Goal: Transaction & Acquisition: Purchase product/service

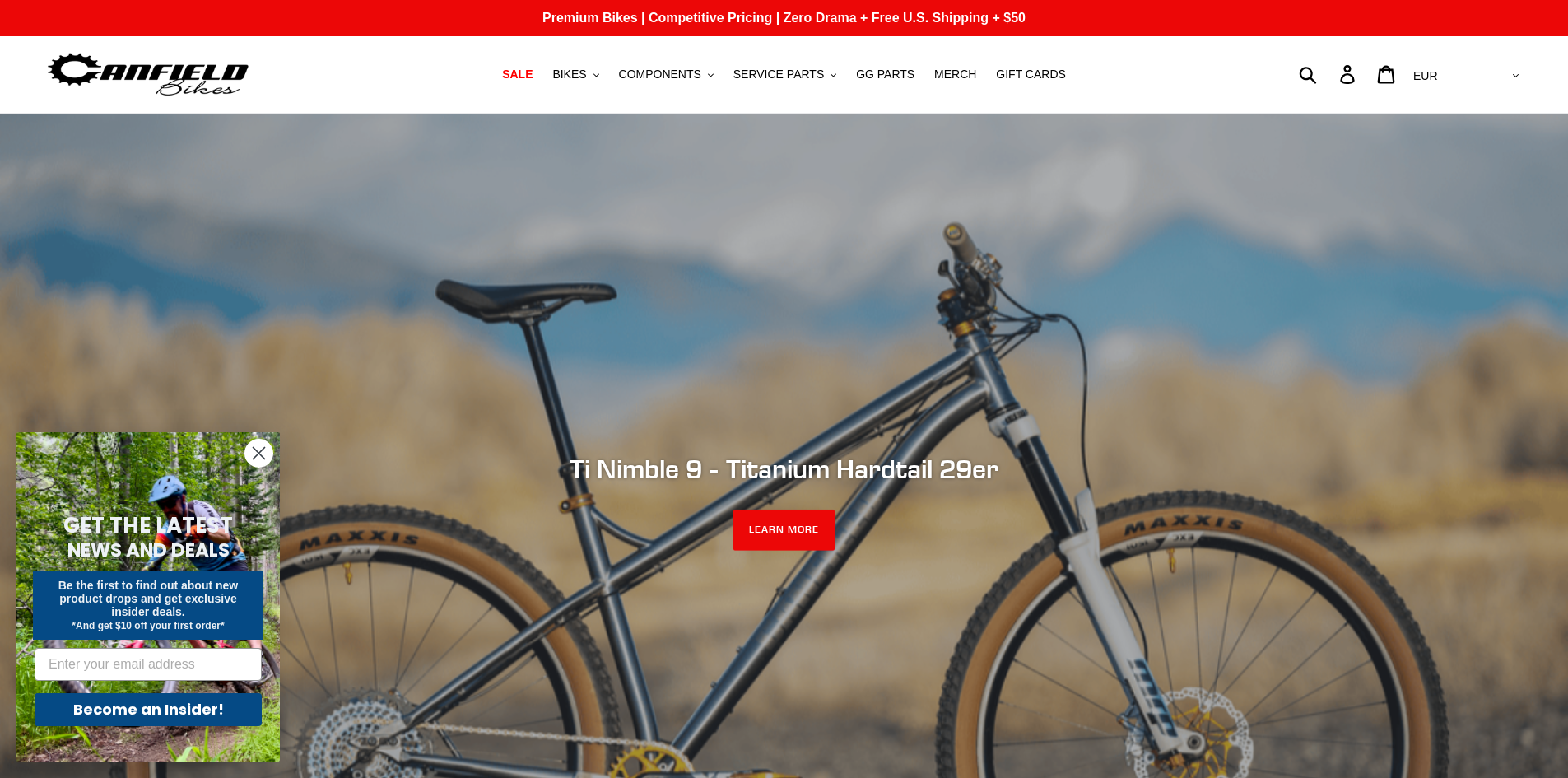
click at [248, 464] on icon "Close dialog" at bounding box center [260, 453] width 29 height 29
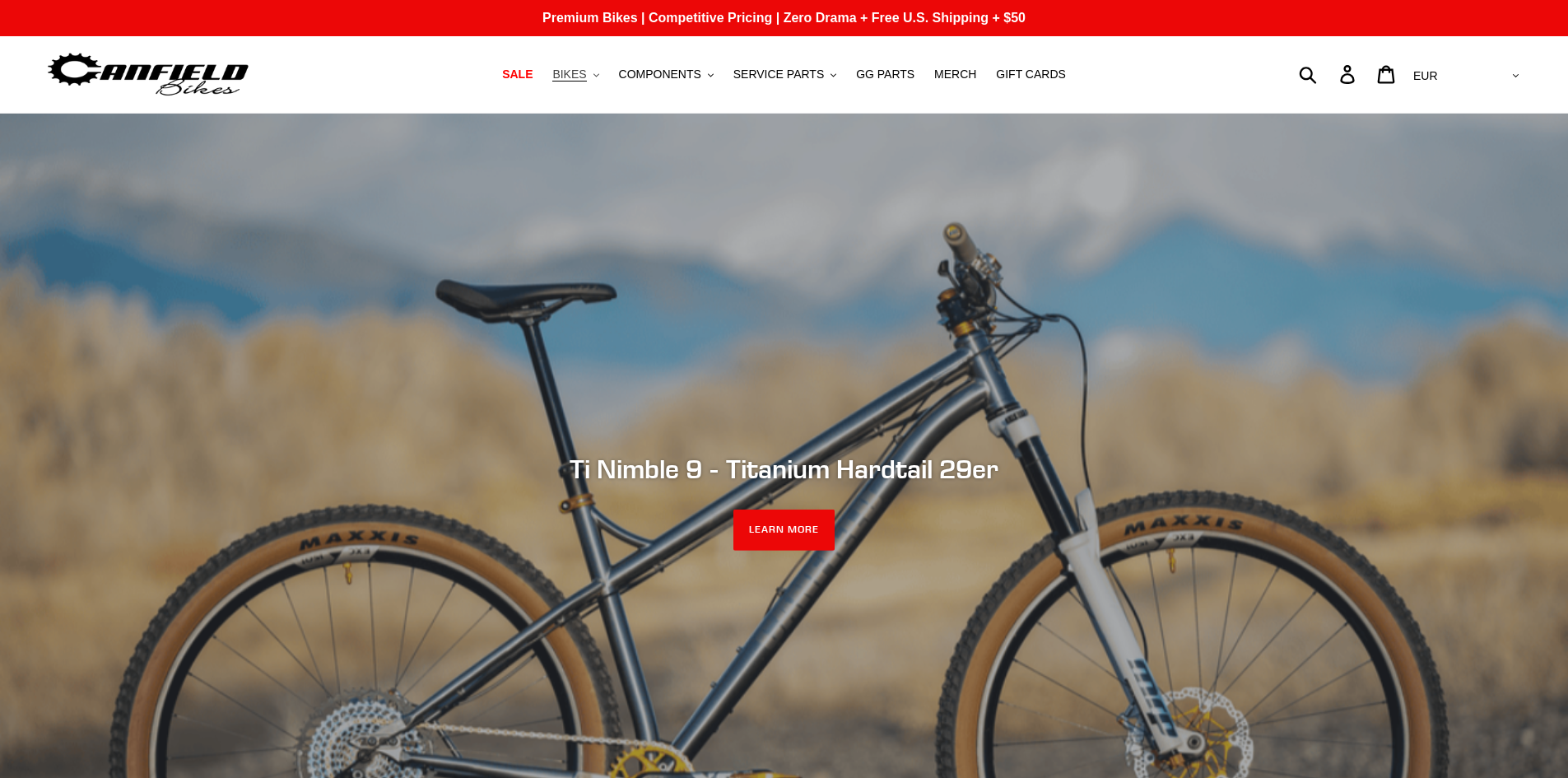
click at [586, 72] on span "BIKES" at bounding box center [568, 74] width 34 height 14
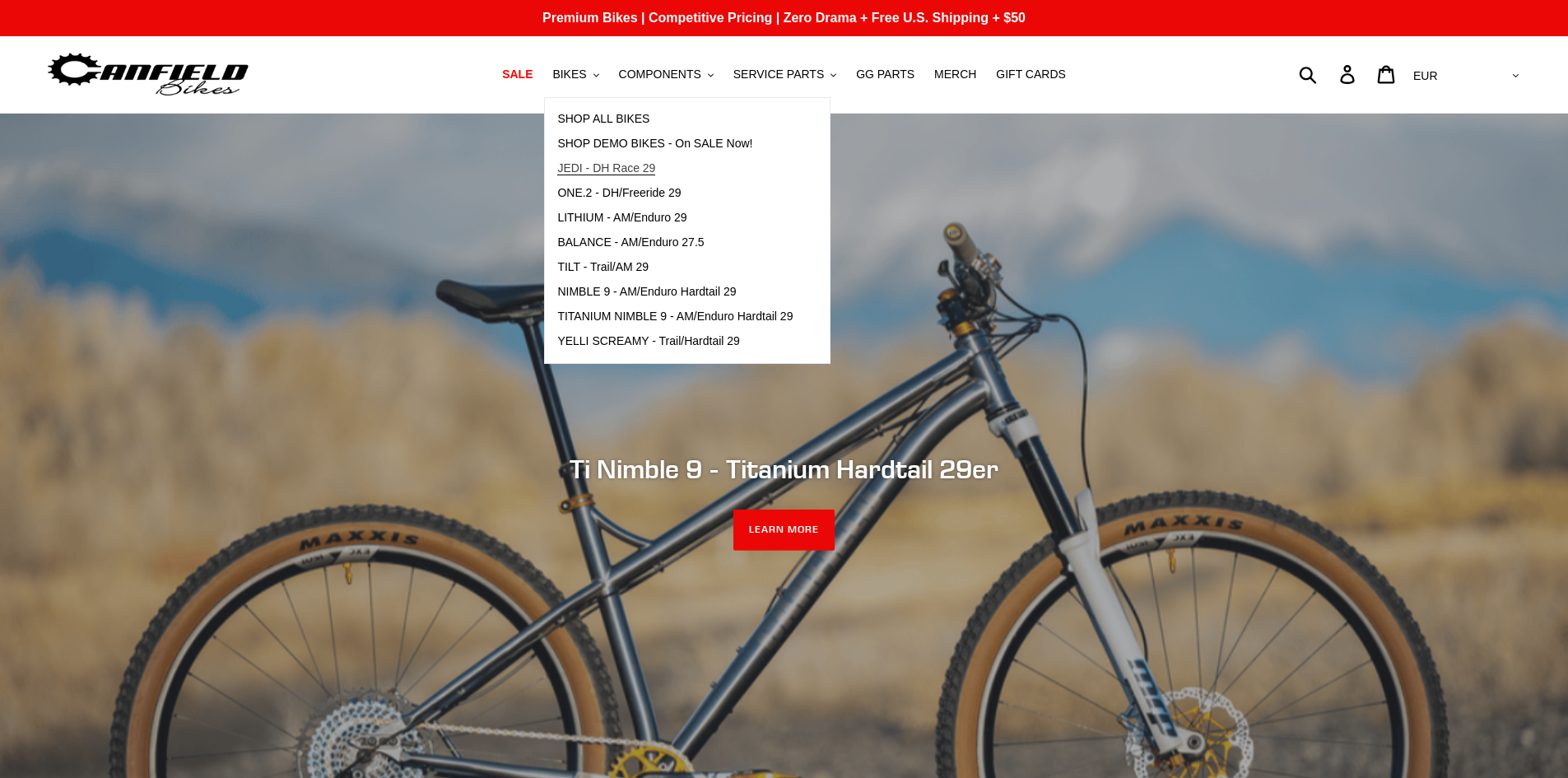
click at [624, 168] on span "JEDI - DH Race 29" at bounding box center [606, 168] width 98 height 14
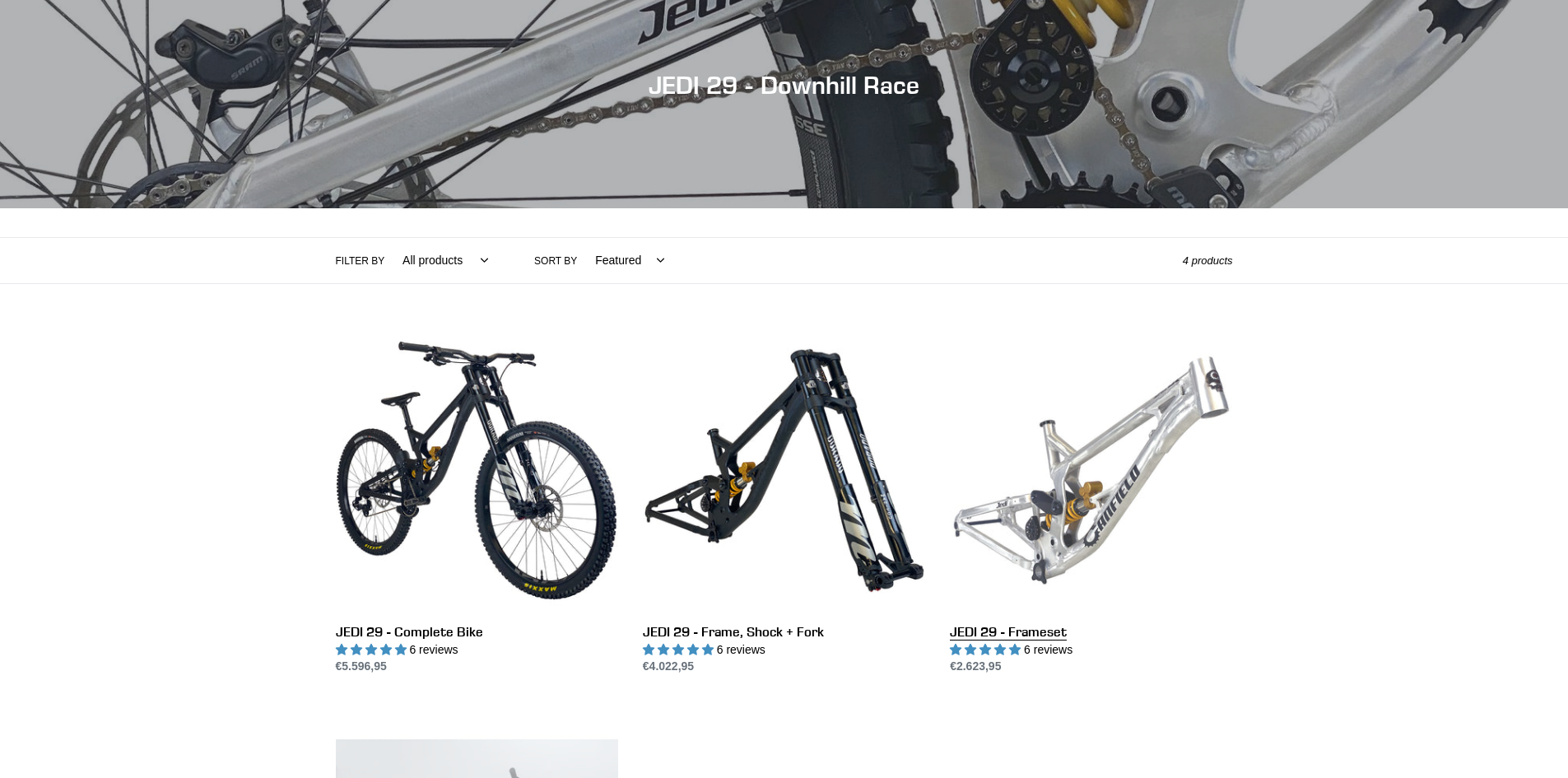
scroll to position [165, 0]
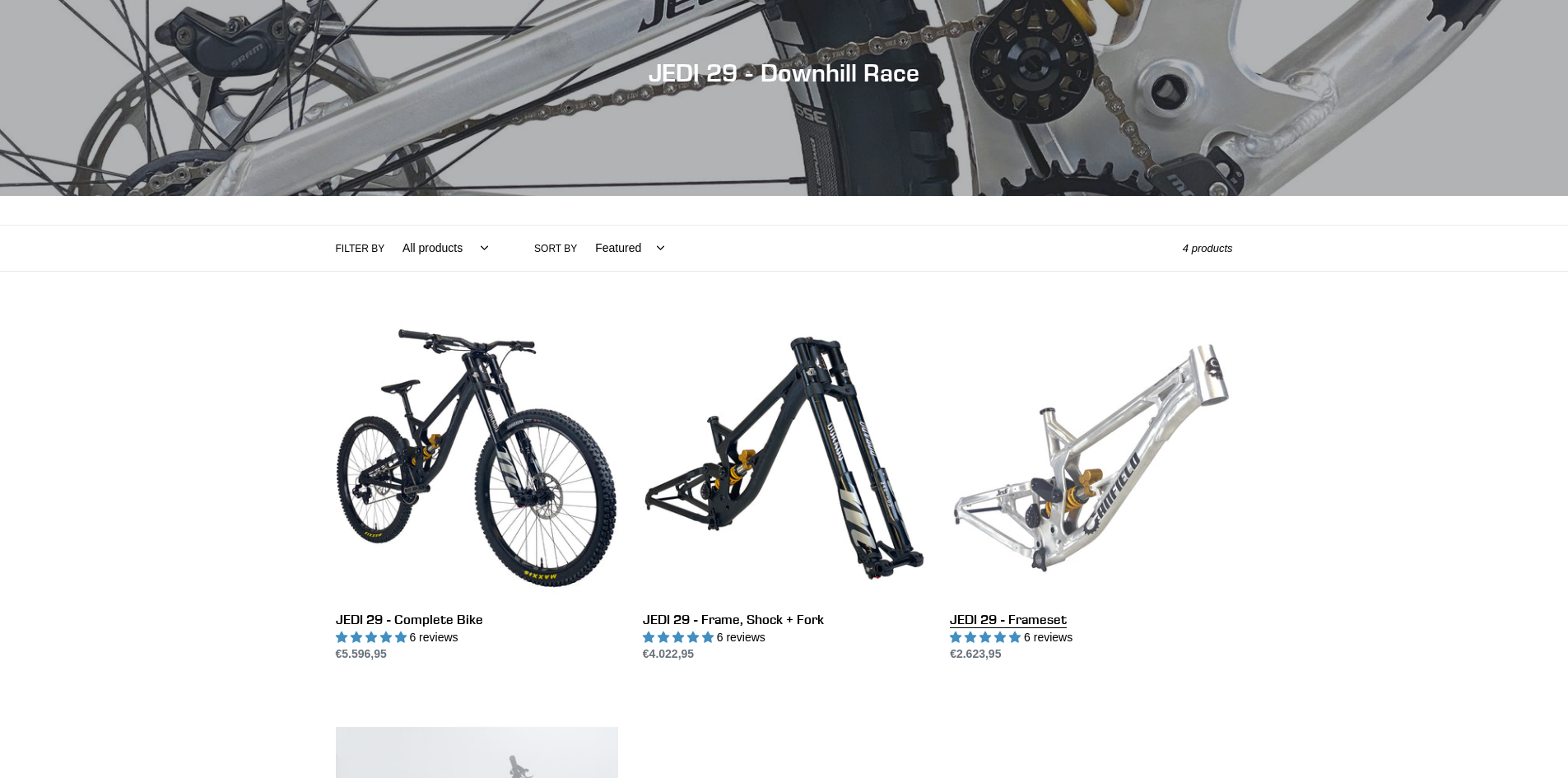
click at [1048, 533] on link "JEDI 29 - Frameset" at bounding box center [1091, 490] width 282 height 346
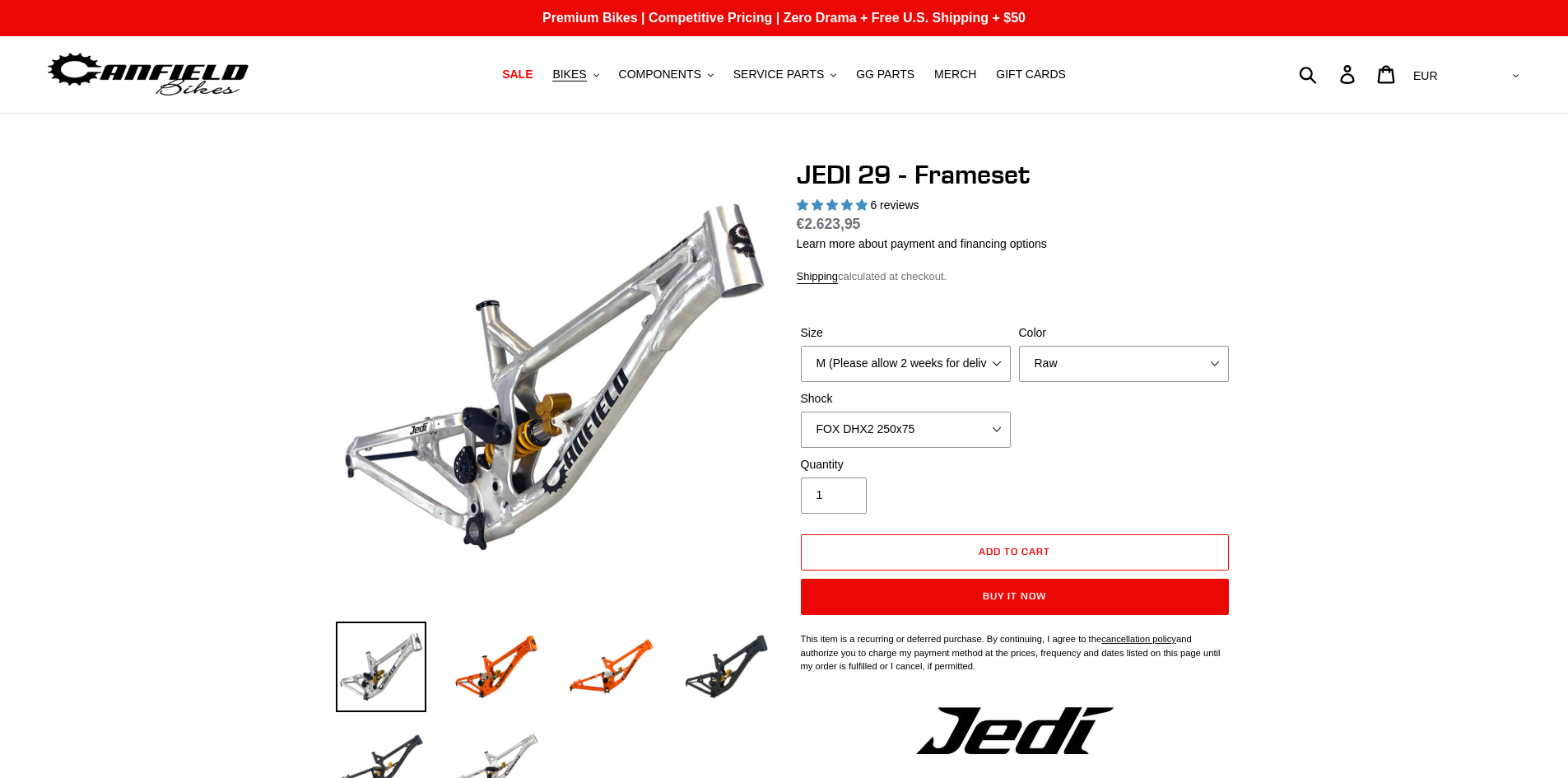
select select "highest-rating"
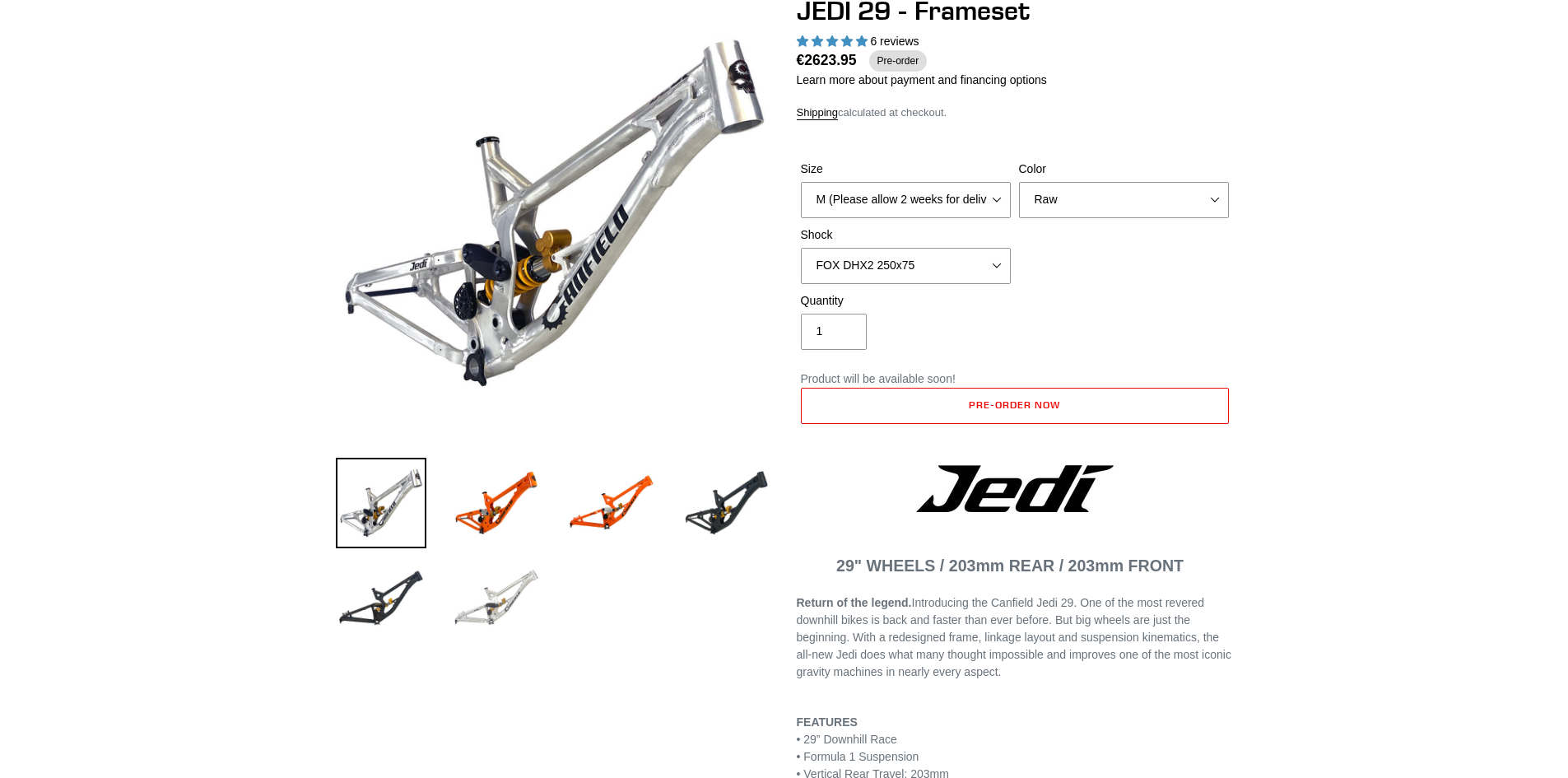
scroll to position [165, 0]
click at [488, 617] on img at bounding box center [496, 597] width 90 height 91
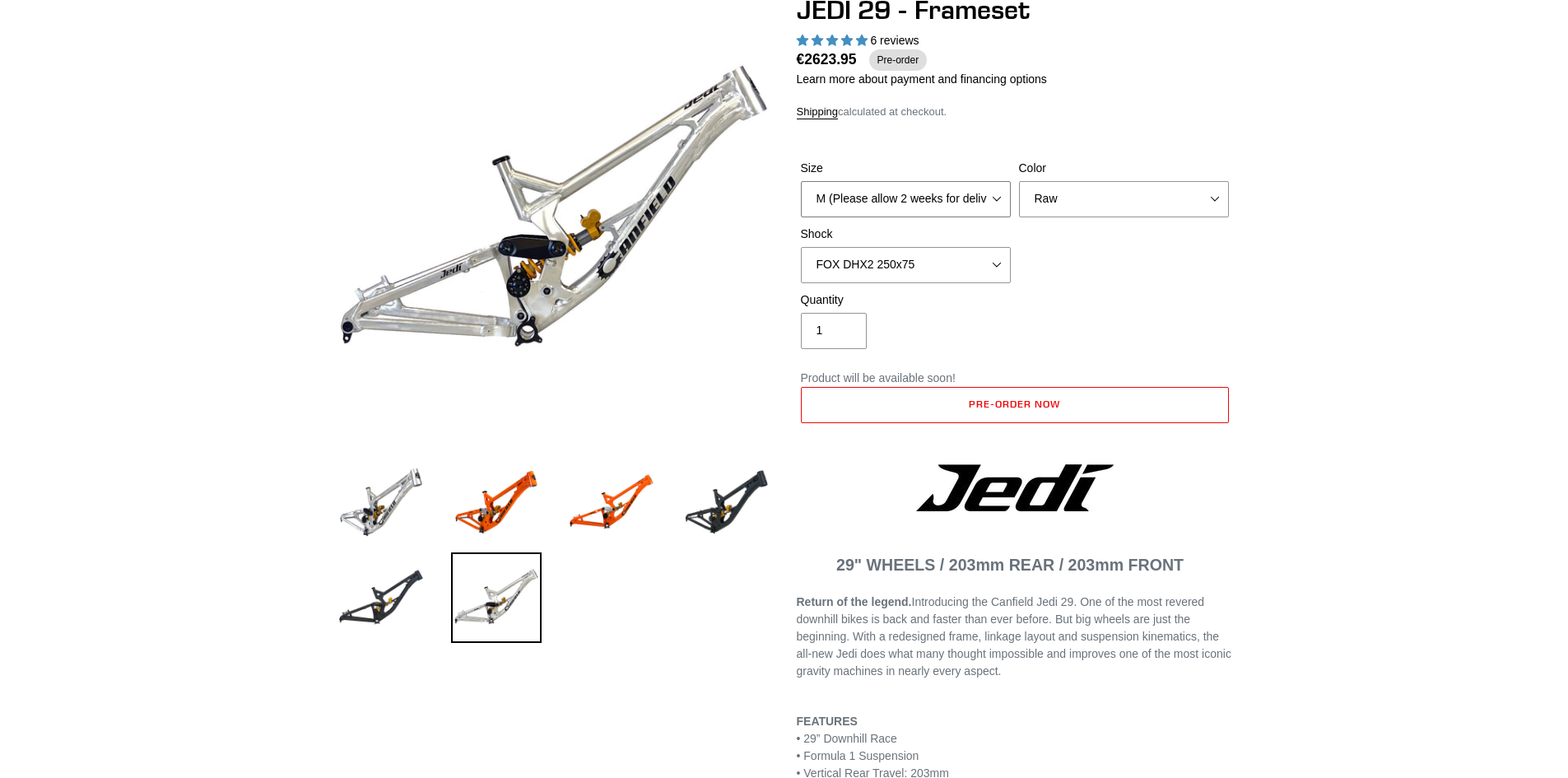
click at [840, 187] on select "M (Please allow 2 weeks for delivery) L (Please allow 2 weeks for delivery) XL" at bounding box center [906, 199] width 210 height 37
select select "L (Please allow 2 weeks for delivery)"
click at [801, 181] on select "M (Please allow 2 weeks for delivery) L (Please allow 2 weeks for delivery) XL" at bounding box center [906, 199] width 210 height 37
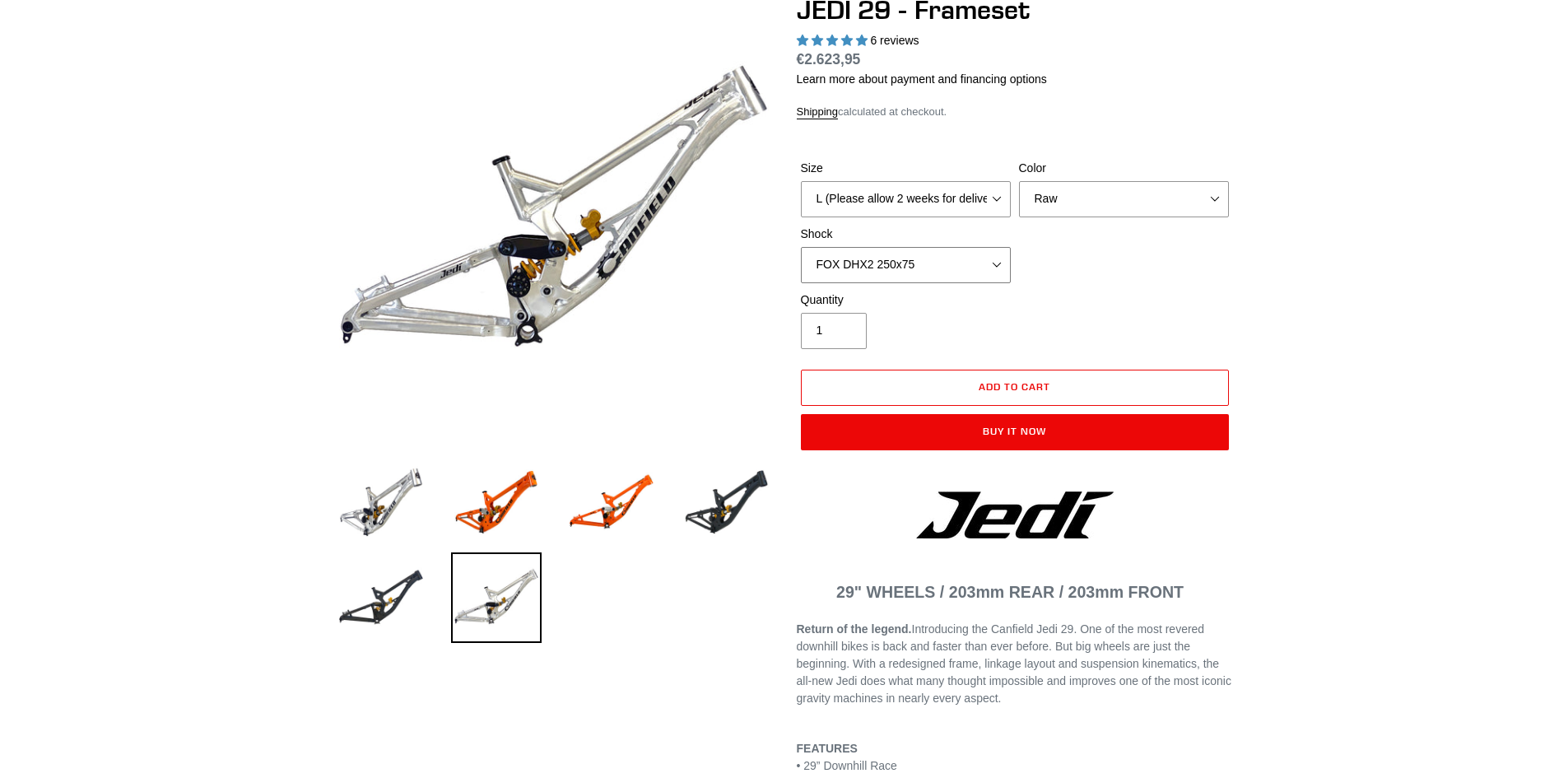
click at [849, 261] on select "No Shock FOX DHX2 250x75 RockShox Vivid Ultimate DH 250x75 EXT e-Storia LOX V3" at bounding box center [906, 265] width 210 height 37
click at [801, 247] on select "No Shock FOX DHX2 250x75 RockShox Vivid Ultimate DH 250x75 EXT e-Storia LOX V3" at bounding box center [906, 265] width 210 height 37
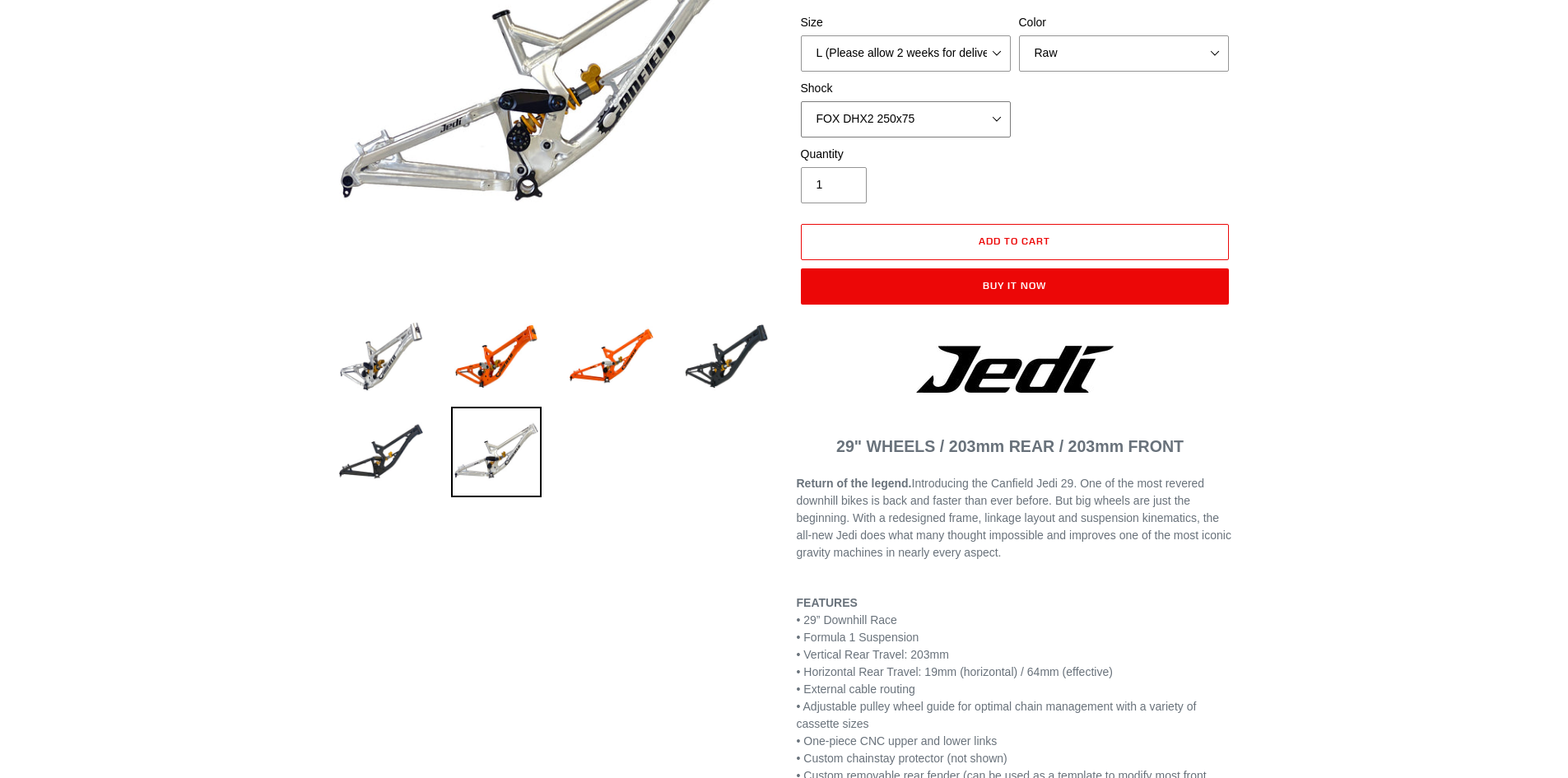
scroll to position [247, 0]
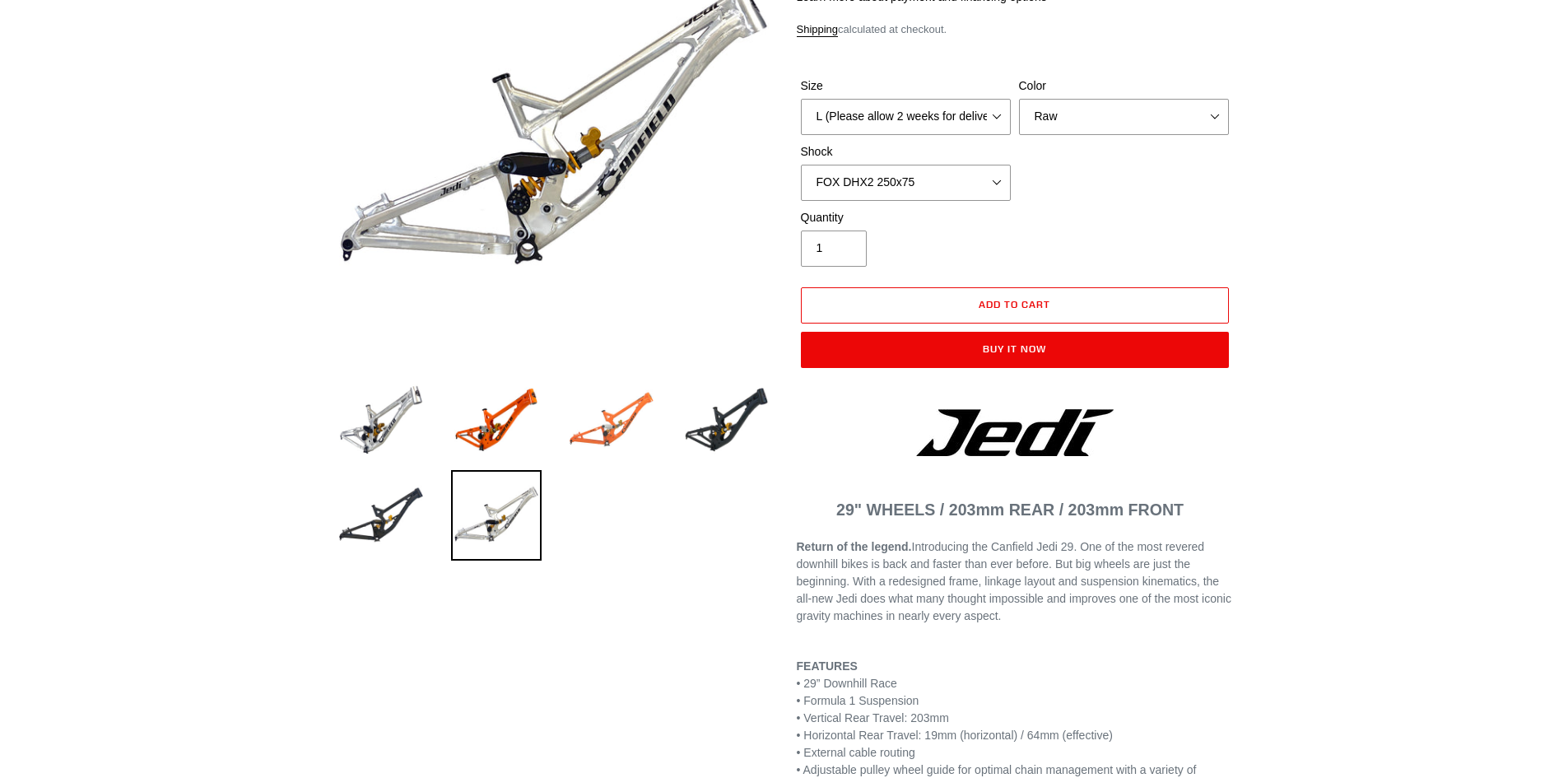
click at [627, 421] on img at bounding box center [611, 420] width 90 height 91
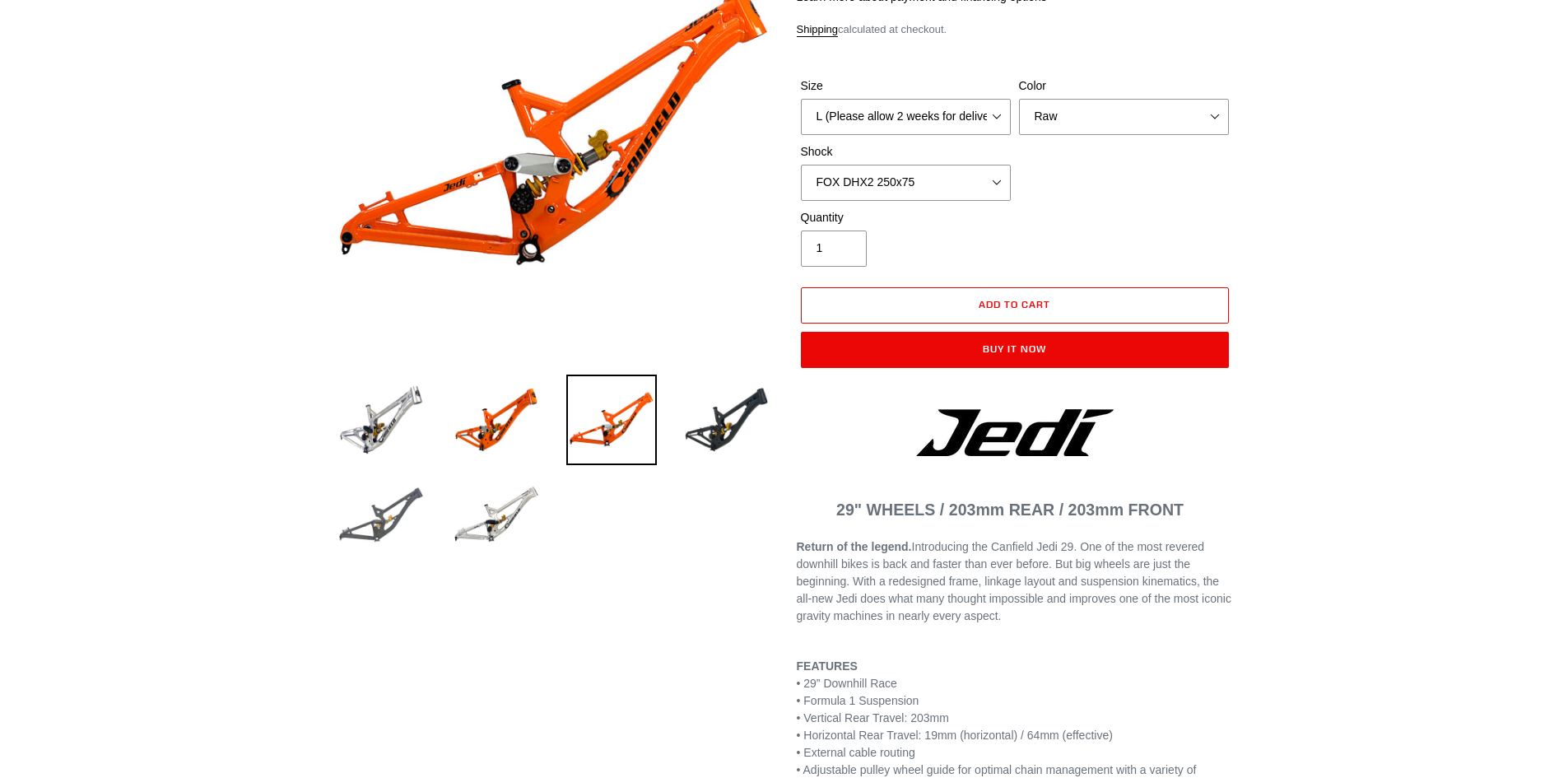
click at [366, 528] on img at bounding box center [381, 515] width 90 height 91
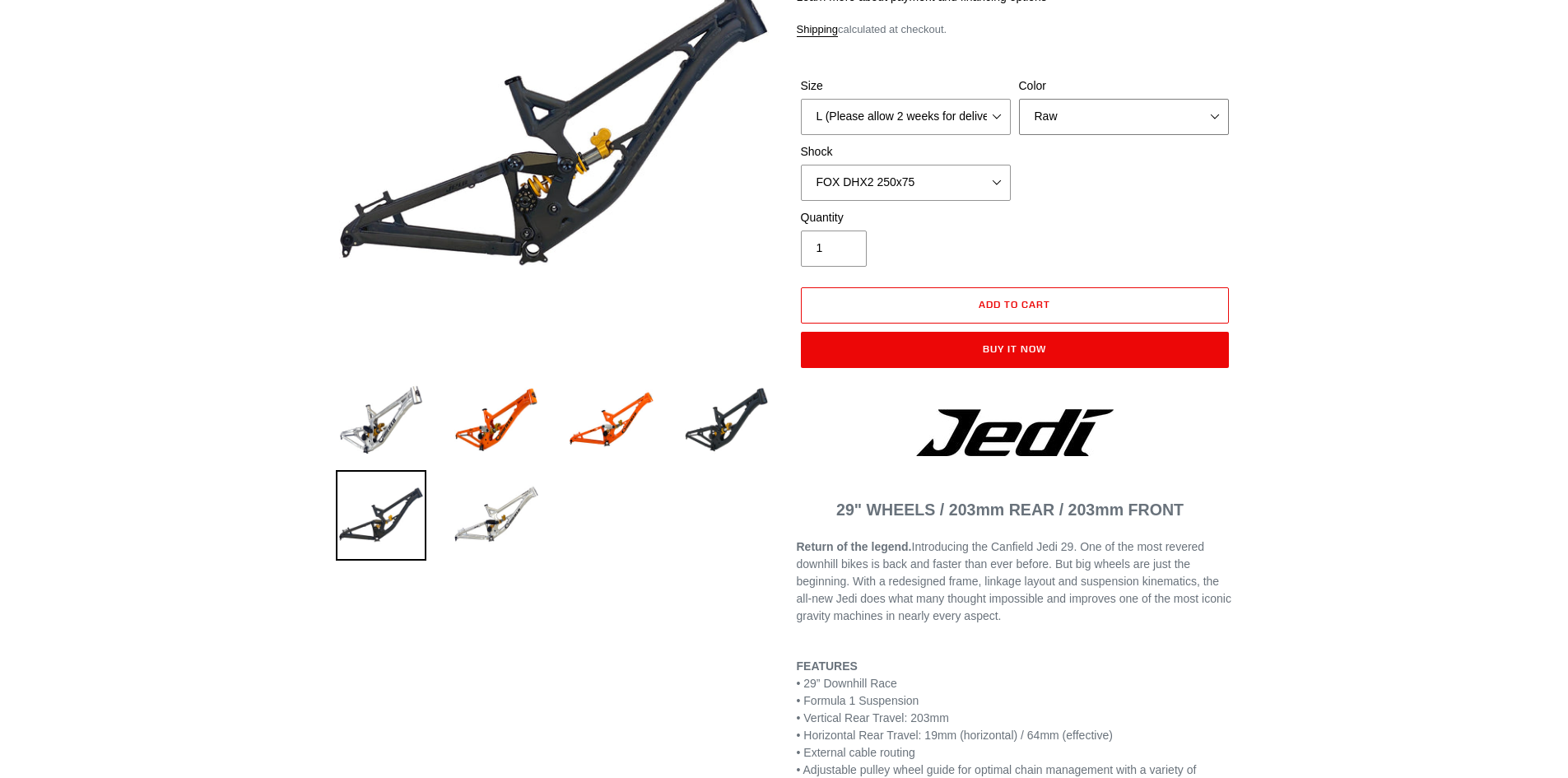
click at [1078, 105] on select "Orange Raw Stealth Black" at bounding box center [1124, 117] width 210 height 37
click at [506, 505] on img at bounding box center [496, 515] width 90 height 91
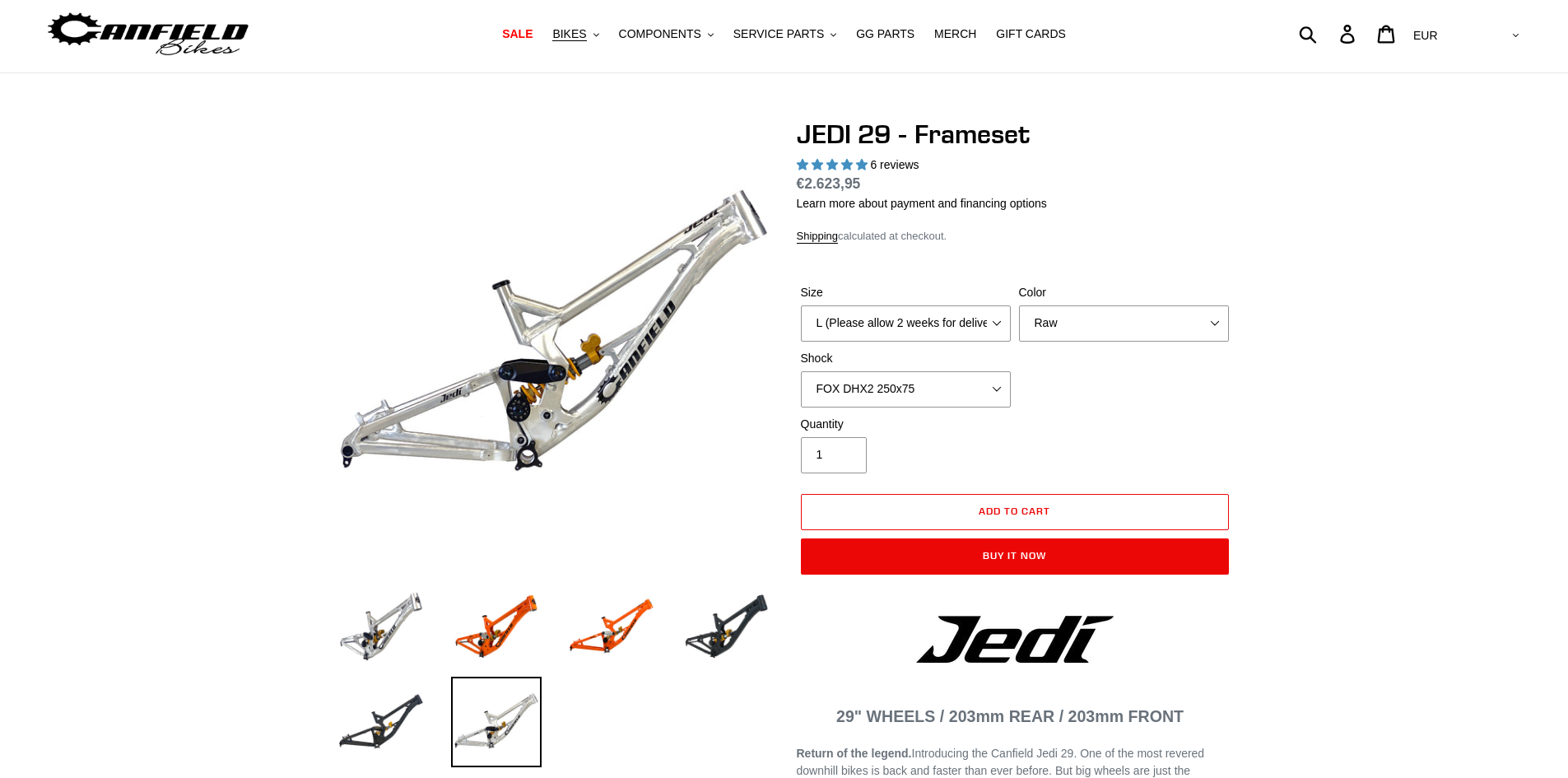
scroll to position [0, 0]
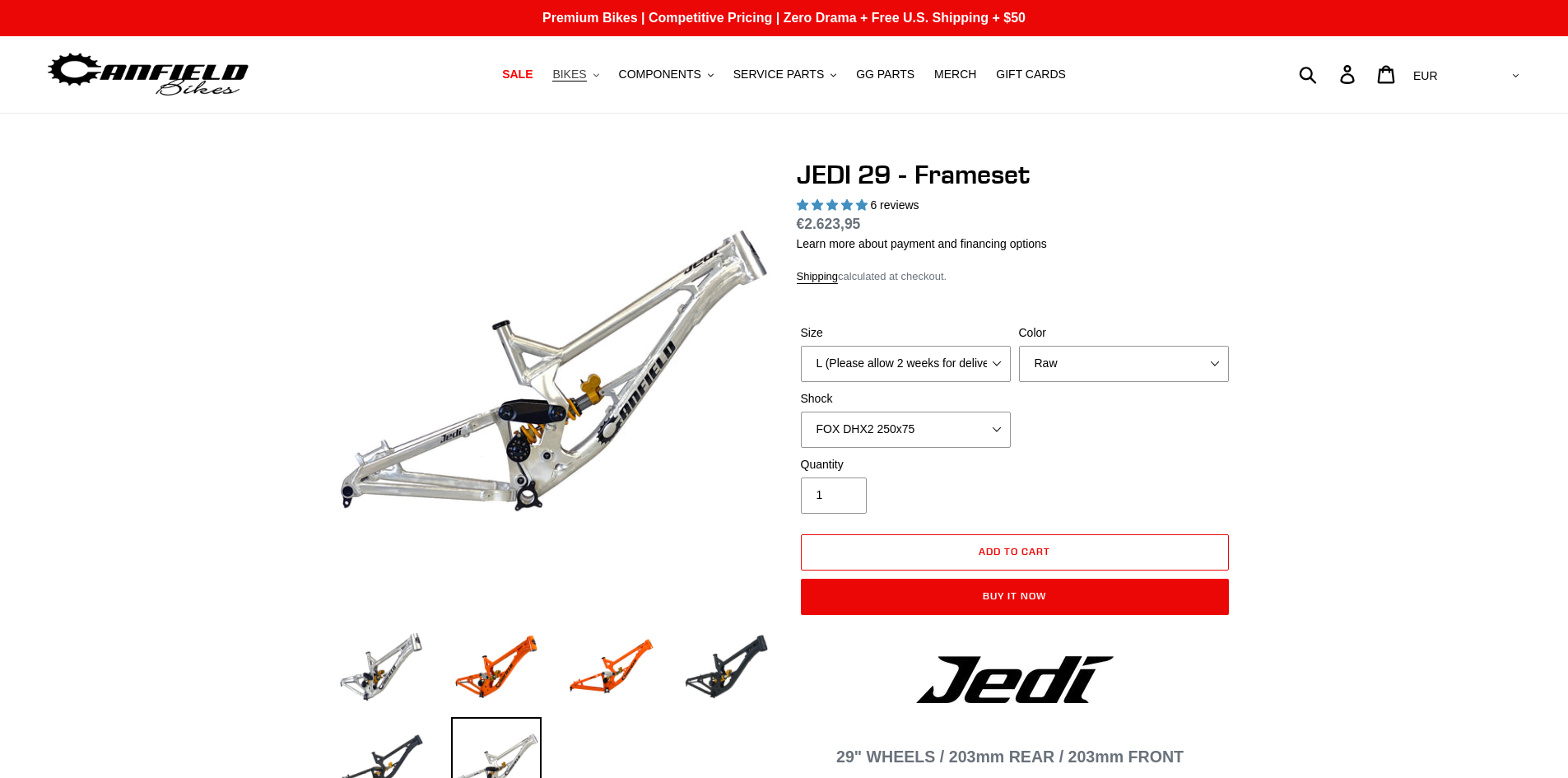
click at [586, 77] on span "BIKES" at bounding box center [568, 74] width 34 height 14
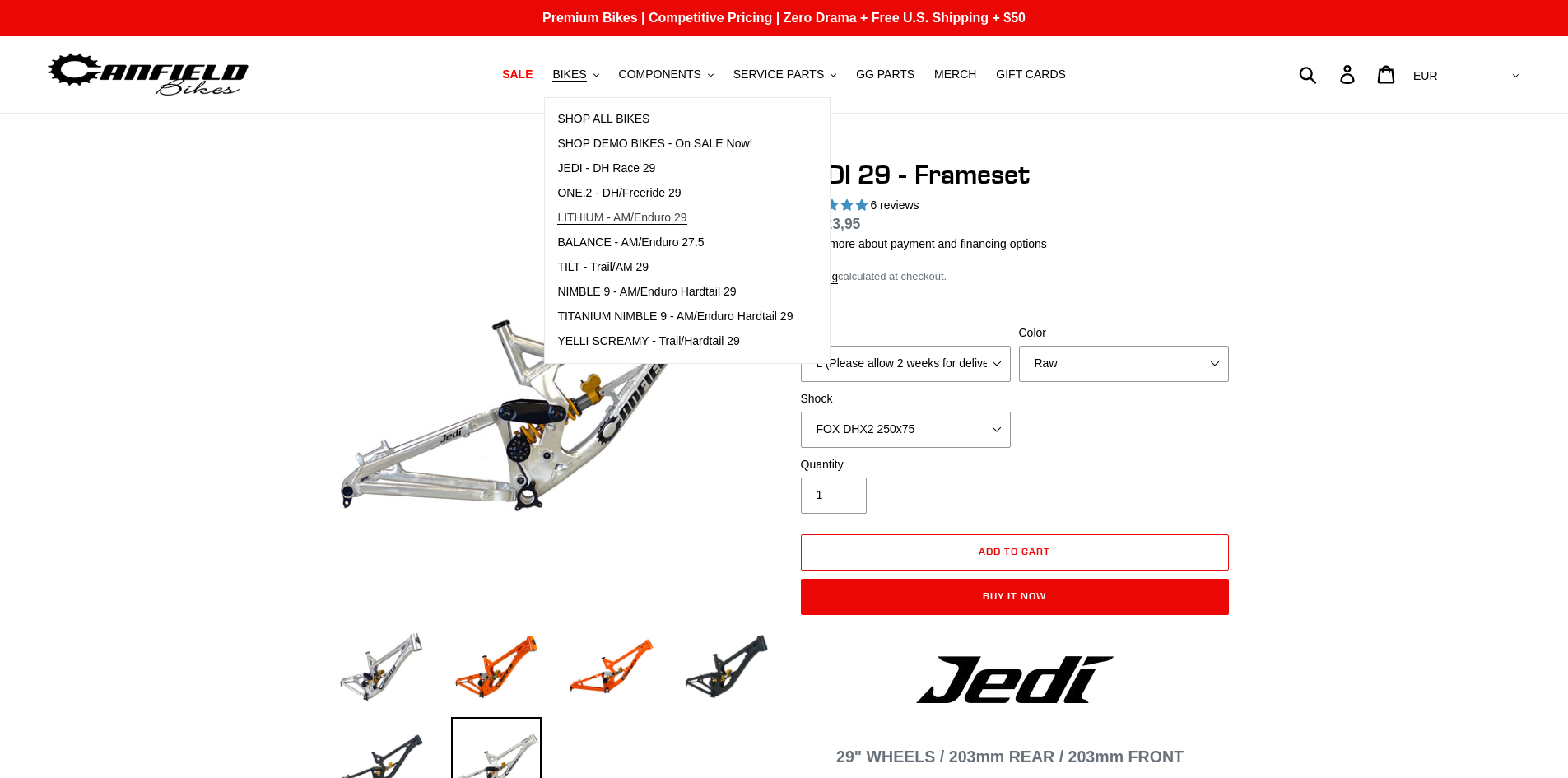
click at [651, 218] on span "LITHIUM - AM/Enduro 29" at bounding box center [621, 218] width 129 height 14
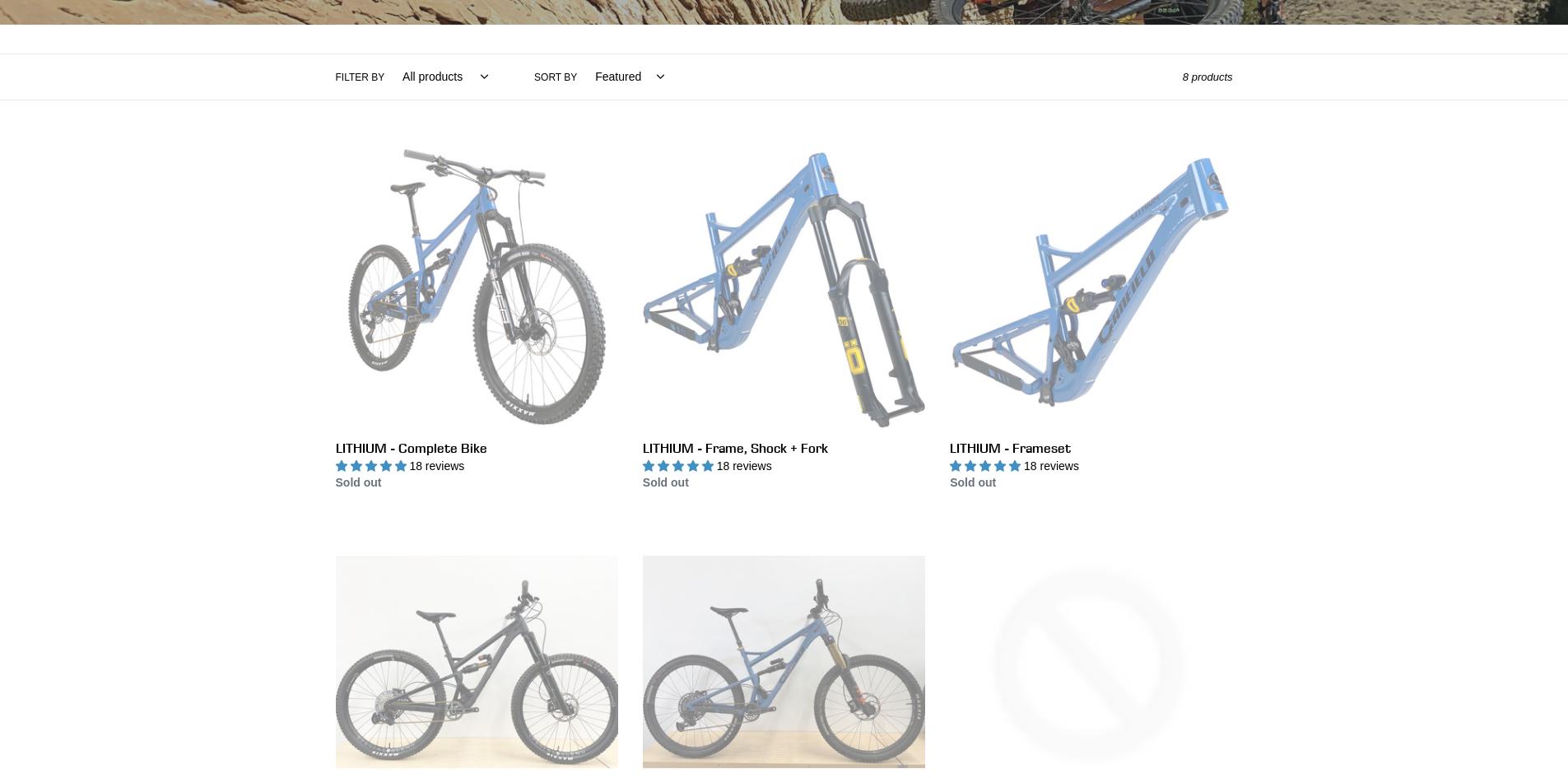
scroll to position [329, 0]
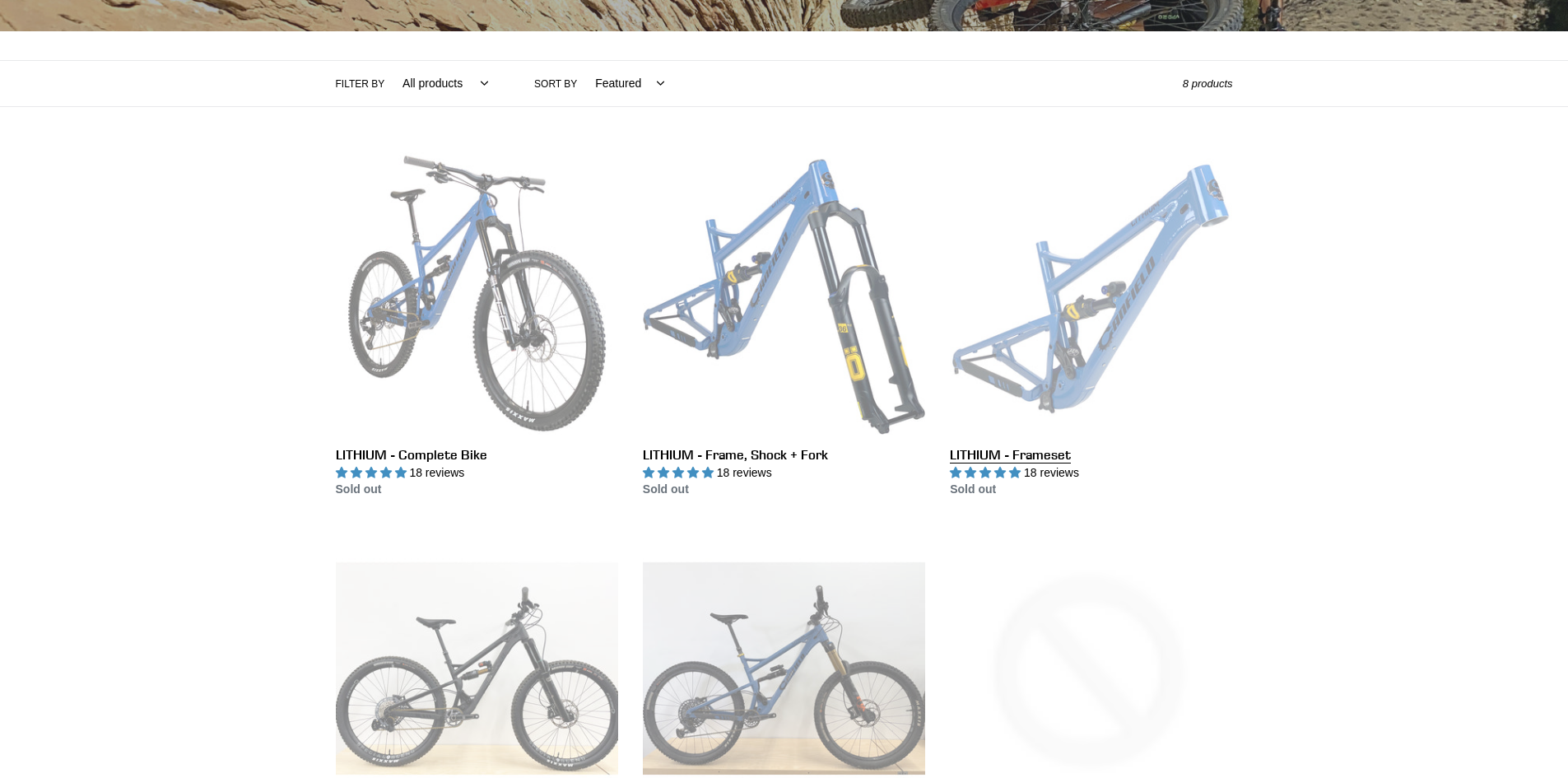
click at [1126, 314] on link "LITHIUM - Frameset" at bounding box center [1091, 325] width 282 height 346
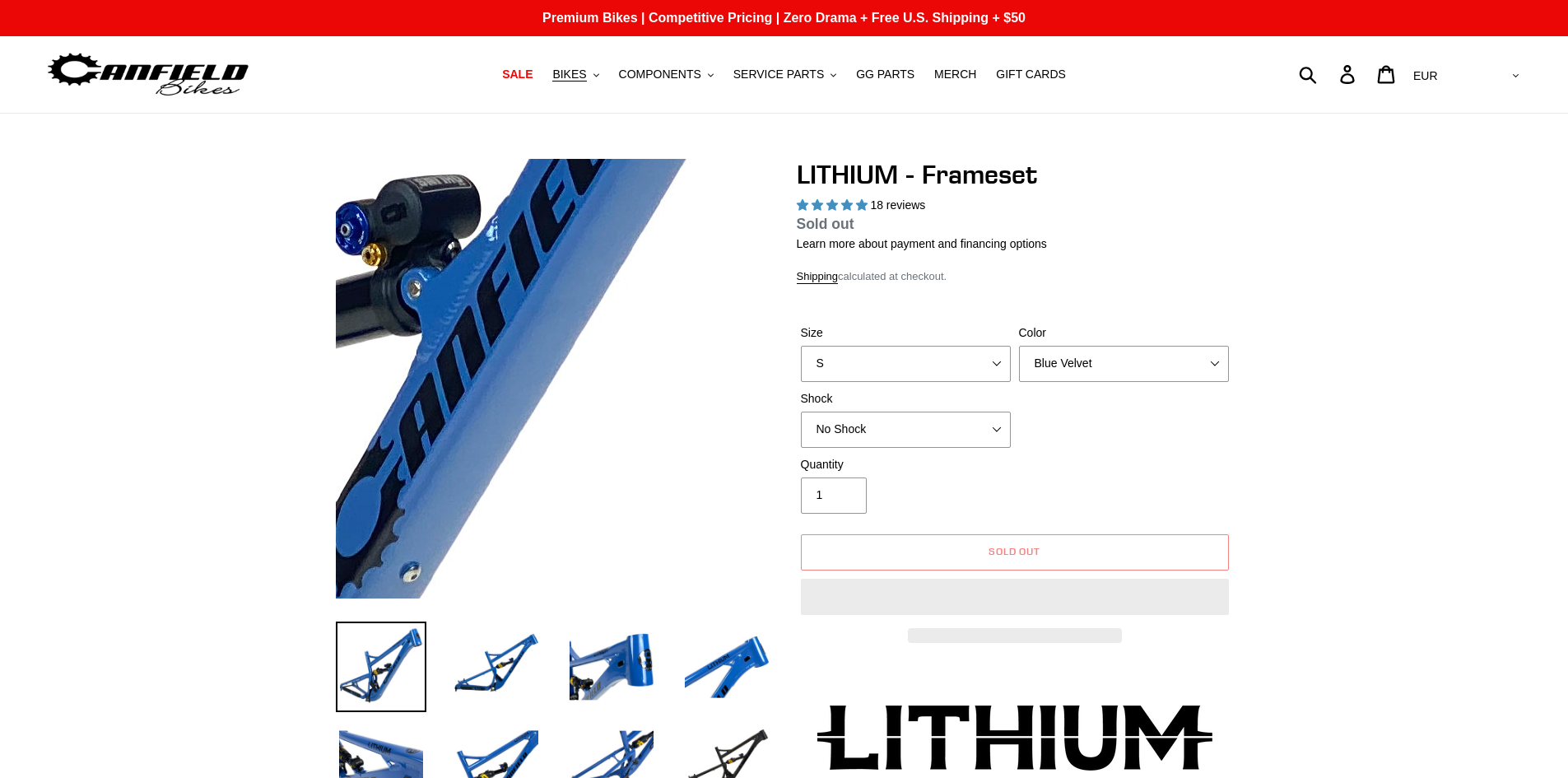
select select "highest-rating"
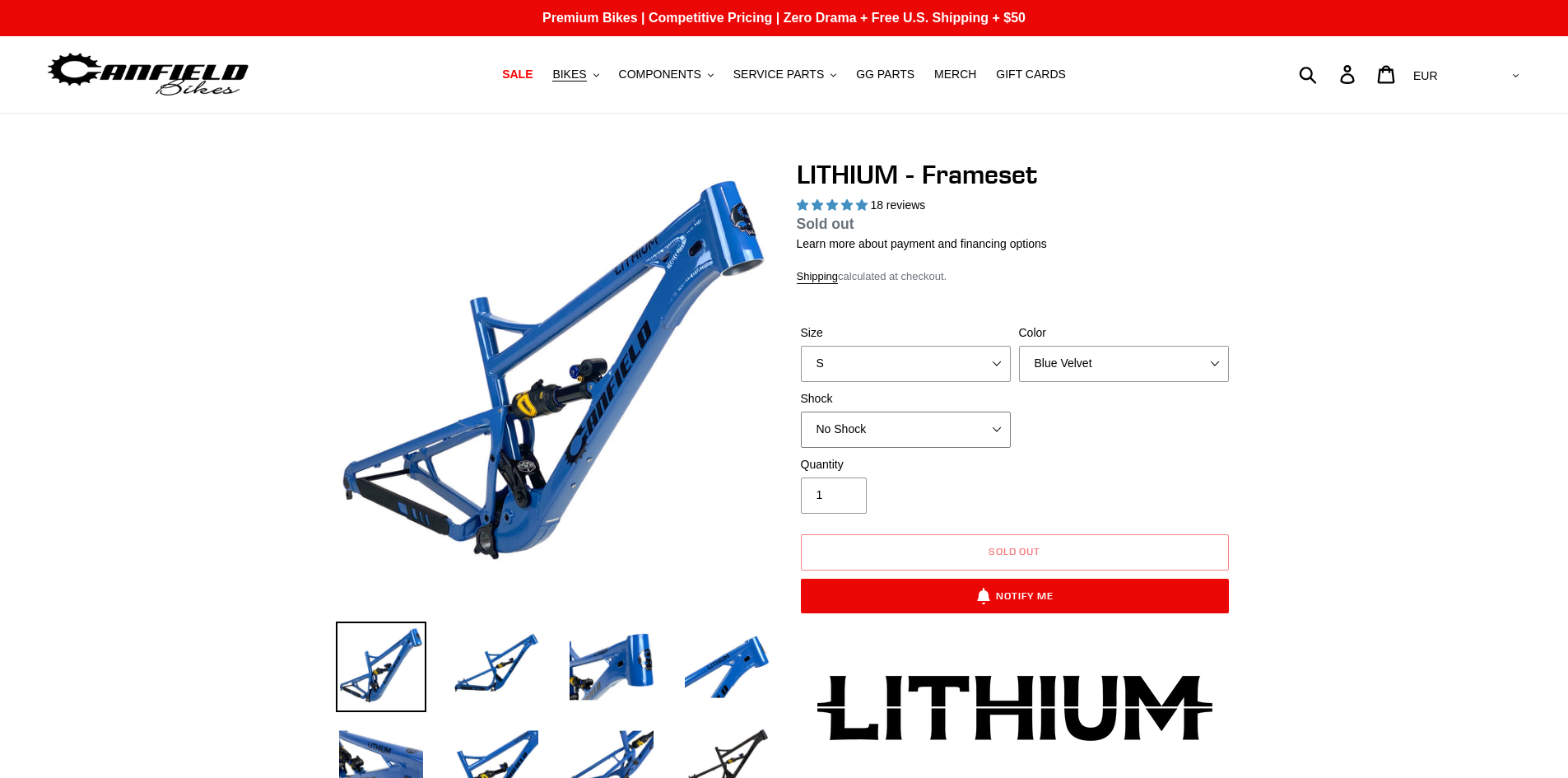
click at [984, 420] on select "No Shock Öhlins TTX2 Air Cane Creek DB Kitsuma Air Fox FLOAT X2 Factory Cane Cr…" at bounding box center [906, 430] width 210 height 37
select select "Öhlins TTX2 Air"
click at [801, 411] on select "No Shock Öhlins TTX2 Air Cane Creek DB Kitsuma Air Fox FLOAT X2 Factory Cane Cr…" at bounding box center [906, 430] width 210 height 37
click at [938, 374] on select "S M L XL" at bounding box center [906, 364] width 210 height 37
click at [801, 346] on select "S M L XL" at bounding box center [906, 364] width 210 height 37
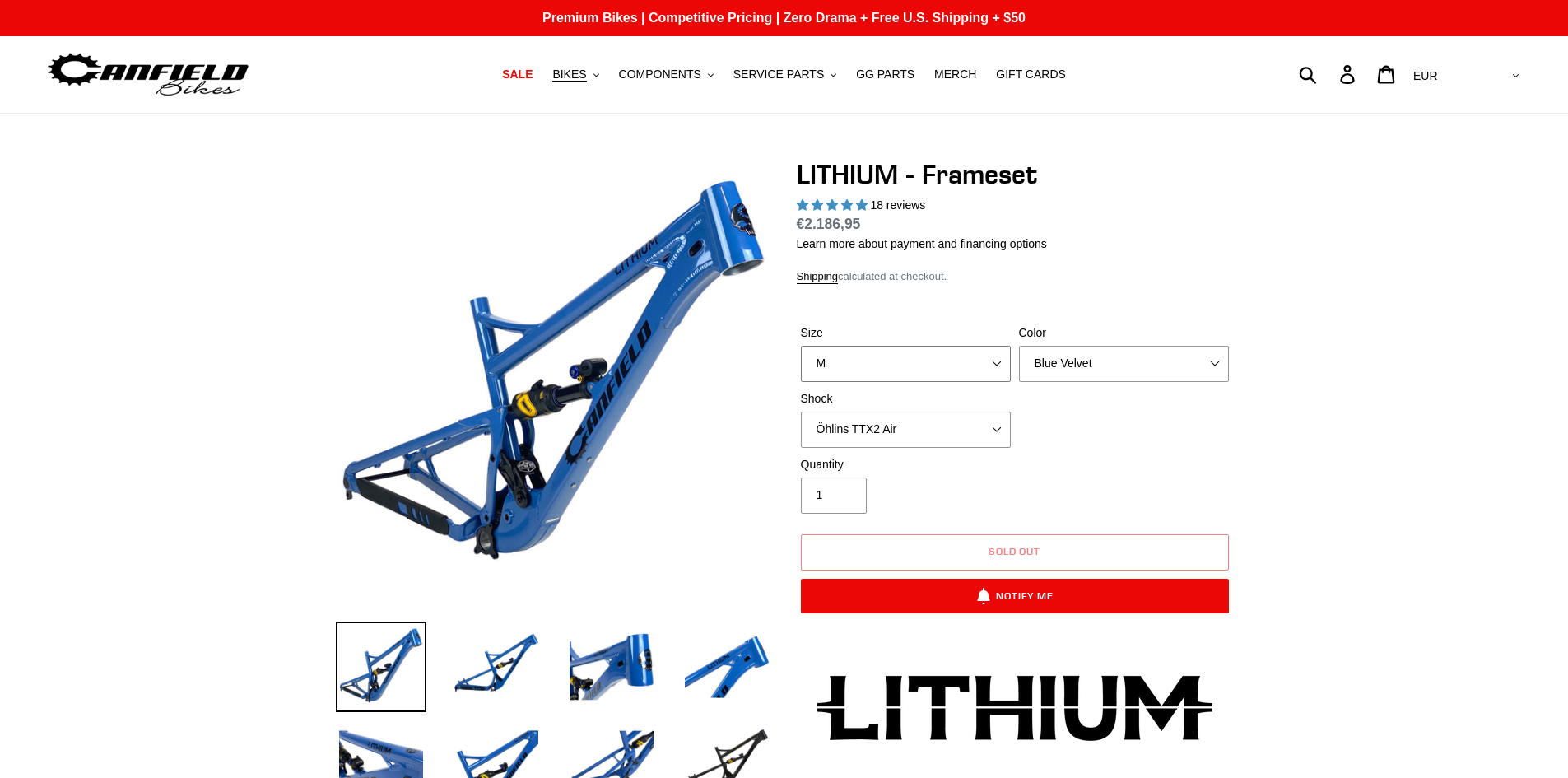
click at [939, 378] on select "S M L XL" at bounding box center [906, 364] width 210 height 37
select select "L"
click at [801, 346] on select "S M L XL" at bounding box center [906, 364] width 210 height 37
click at [531, 695] on img at bounding box center [496, 666] width 90 height 91
